Goal: Information Seeking & Learning: Find specific fact

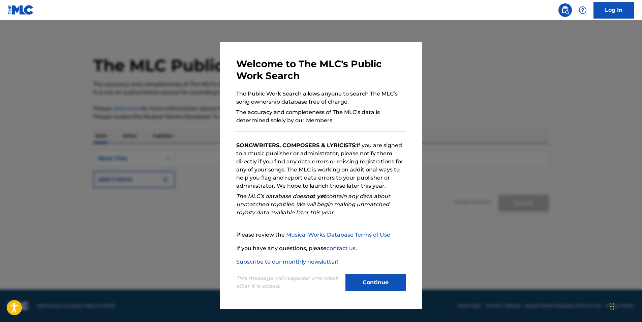
click at [380, 288] on button "Continue" at bounding box center [376, 282] width 61 height 17
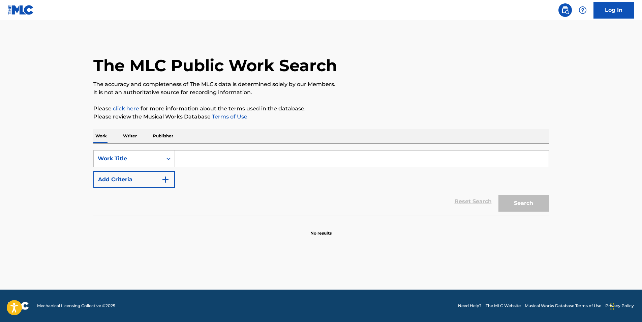
click at [213, 159] on input "Search Form" at bounding box center [362, 158] width 374 height 16
paste input "S63BAT"
click at [515, 203] on button "Search" at bounding box center [524, 203] width 51 height 17
click at [209, 155] on input "S63BAT" at bounding box center [362, 158] width 374 height 16
paste input "eu Astral"
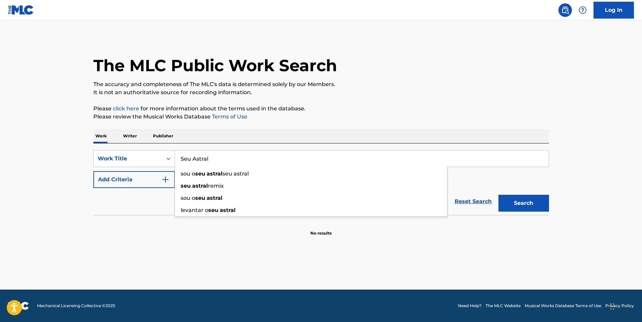
type input "Seu Astral"
click at [531, 201] on button "Search" at bounding box center [524, 203] width 51 height 17
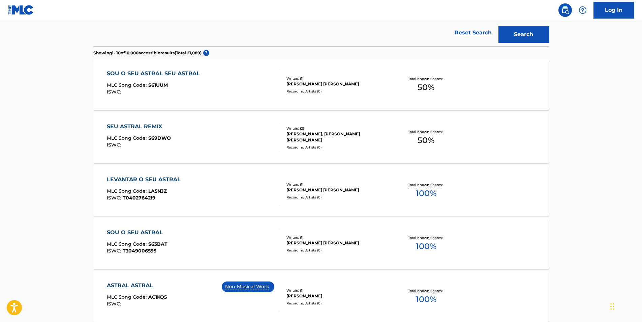
scroll to position [202, 0]
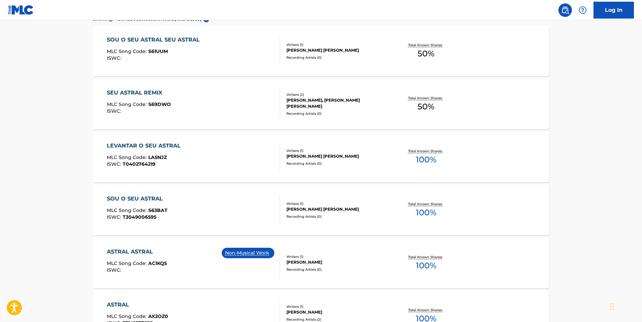
drag, startPoint x: 121, startPoint y: 198, endPoint x: 83, endPoint y: 198, distance: 38.1
click at [83, 198] on main "The MLC Public Work Search The accuracy and completeness of The MLC's data is d…" at bounding box center [321, 204] width 642 height 773
